Goal: Entertainment & Leisure: Consume media (video, audio)

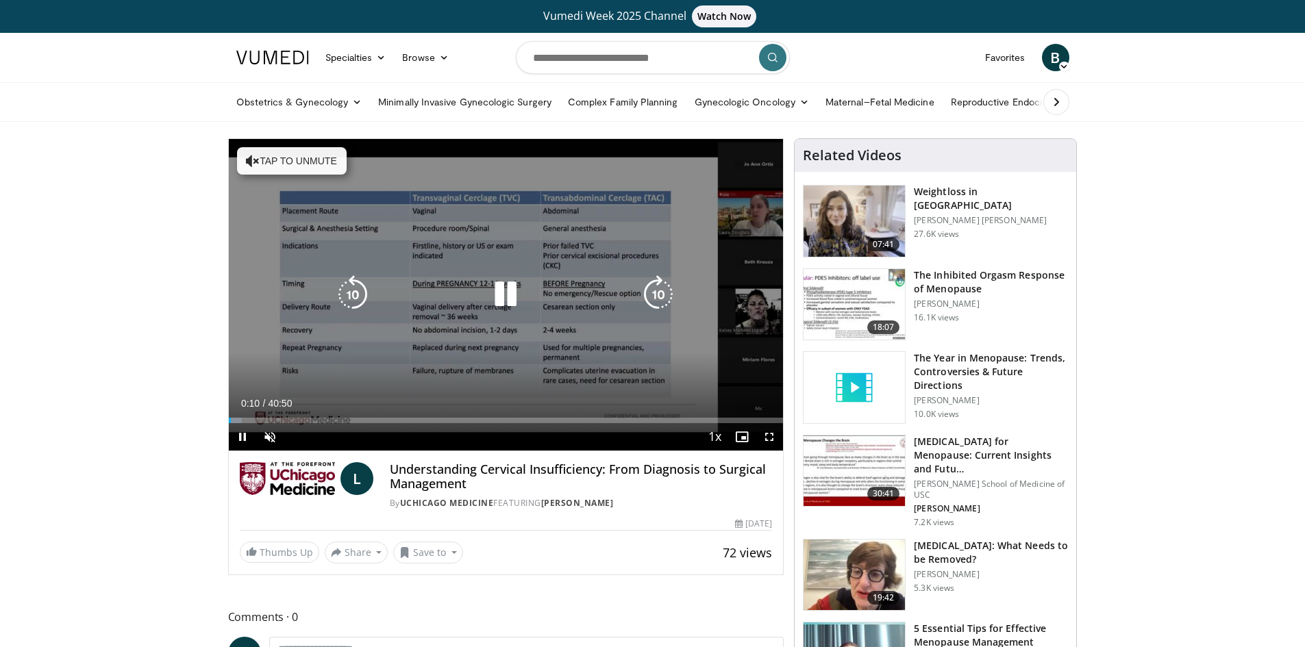
click at [467, 303] on div "Video Player" at bounding box center [505, 294] width 333 height 27
click at [464, 303] on div "Video Player" at bounding box center [505, 294] width 333 height 27
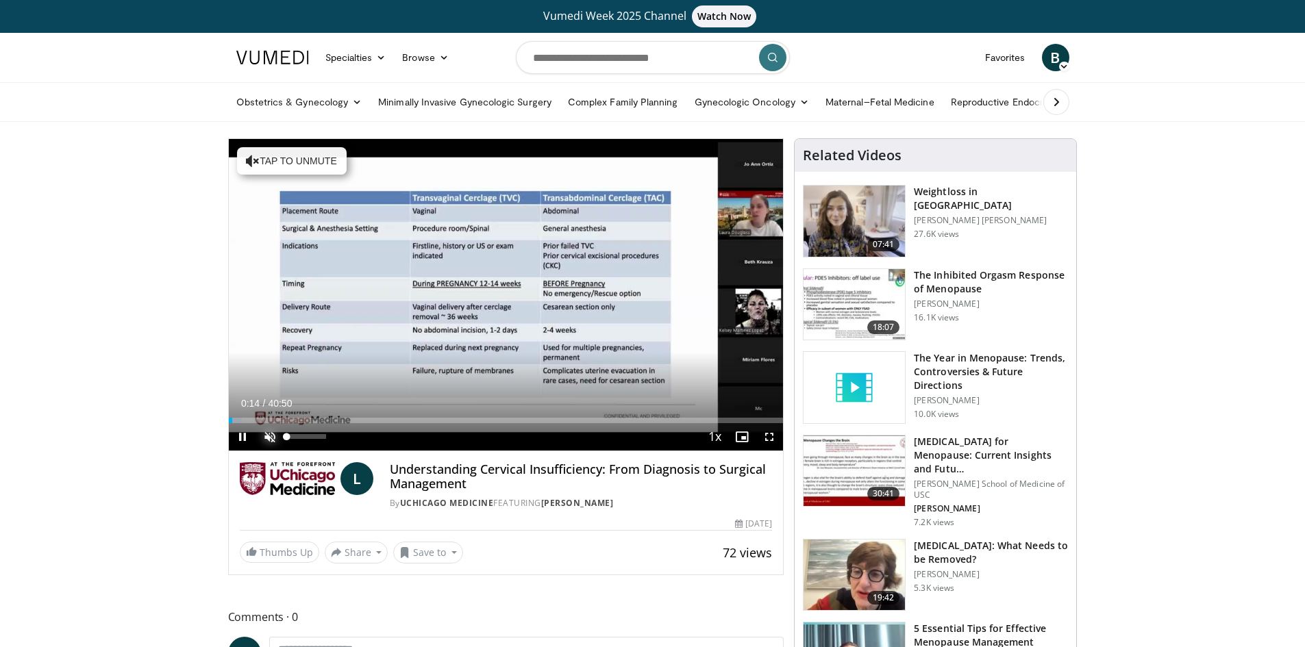
click at [277, 429] on span "Video Player" at bounding box center [269, 436] width 27 height 27
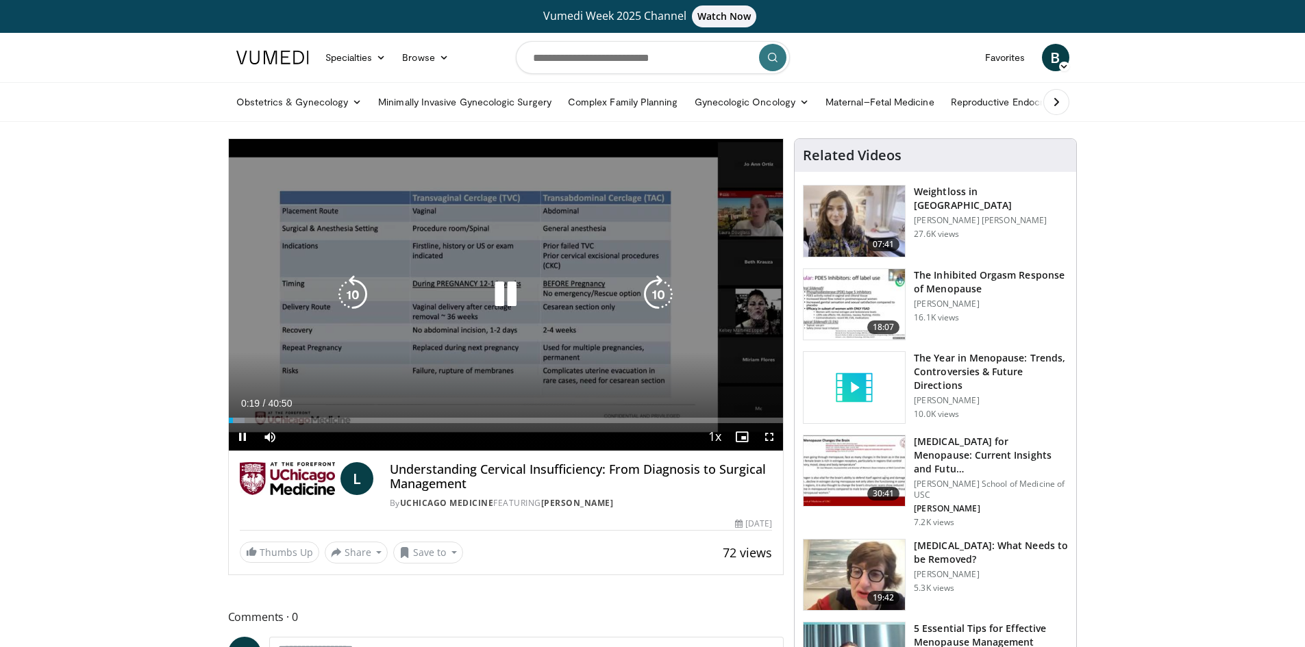
click at [325, 355] on div "10 seconds Tap to unmute" at bounding box center [506, 295] width 555 height 312
click at [498, 292] on icon "Video Player" at bounding box center [505, 294] width 38 height 38
click at [600, 328] on div "10 seconds Tap to unmute" at bounding box center [506, 295] width 555 height 312
